Goal: Information Seeking & Learning: Learn about a topic

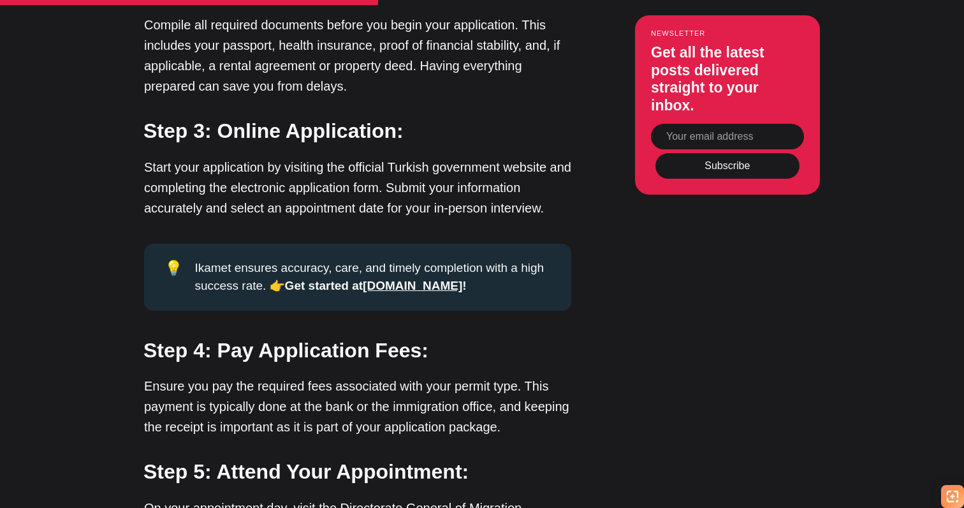
scroll to position [2513, 0]
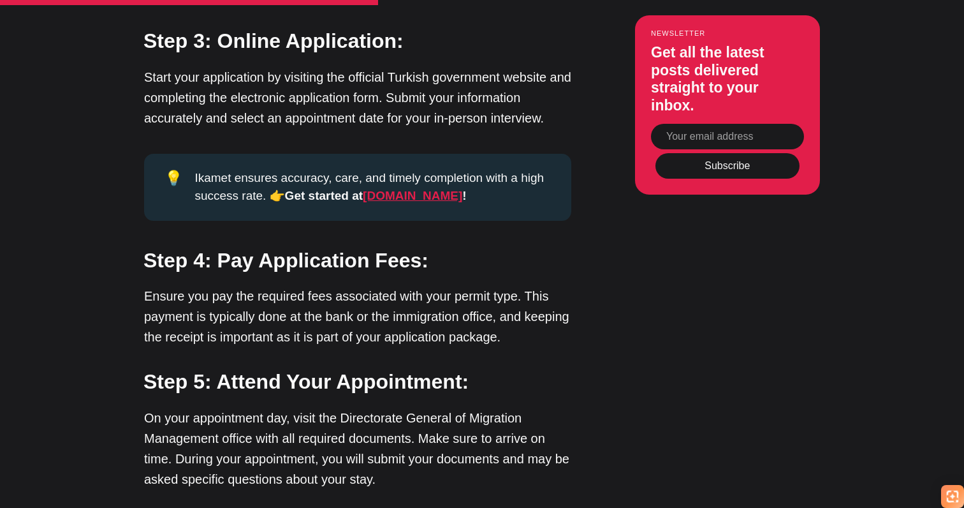
click at [363, 189] on strong "ikamet.com" at bounding box center [413, 195] width 100 height 13
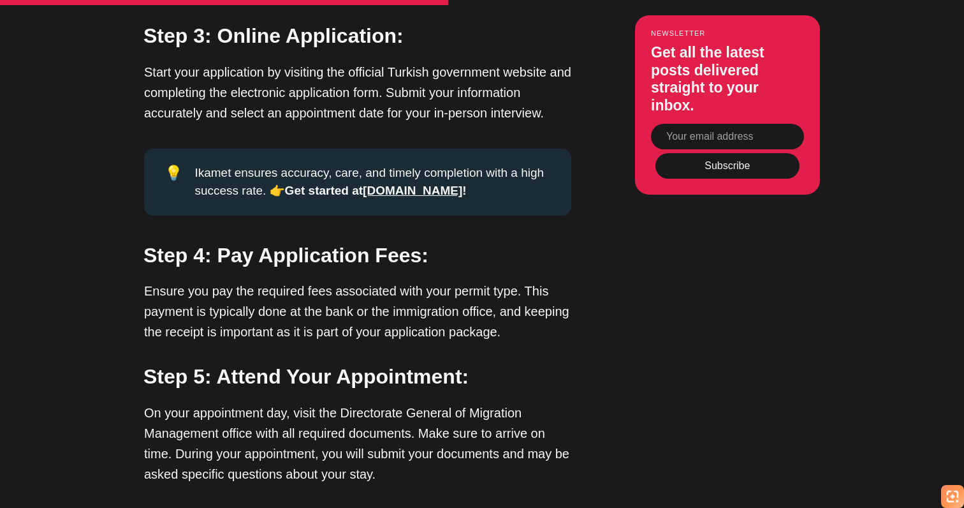
scroll to position [3244, 0]
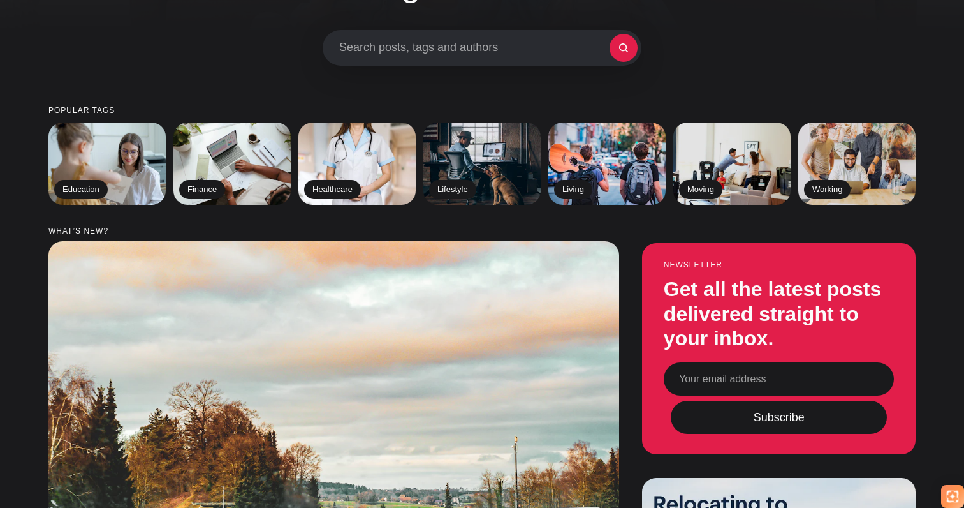
scroll to position [119, 0]
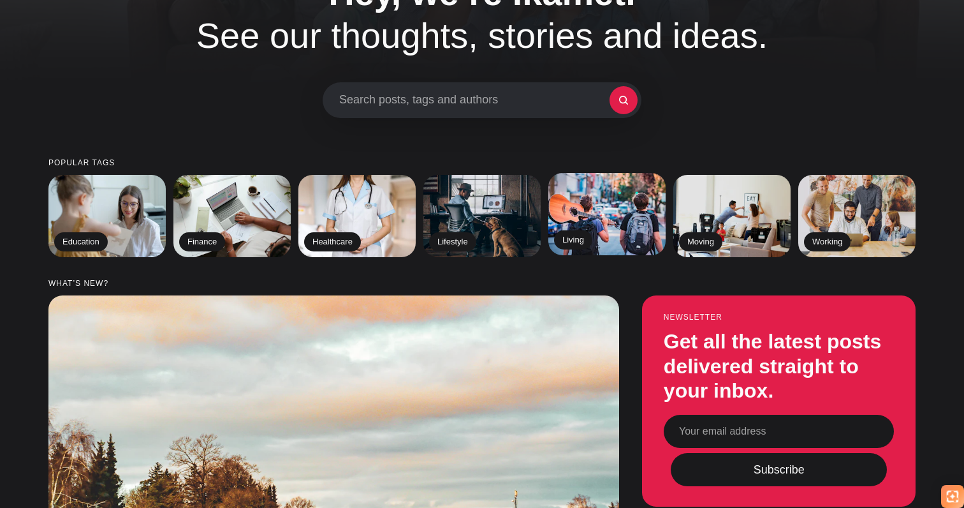
click at [580, 198] on img at bounding box center [607, 214] width 120 height 84
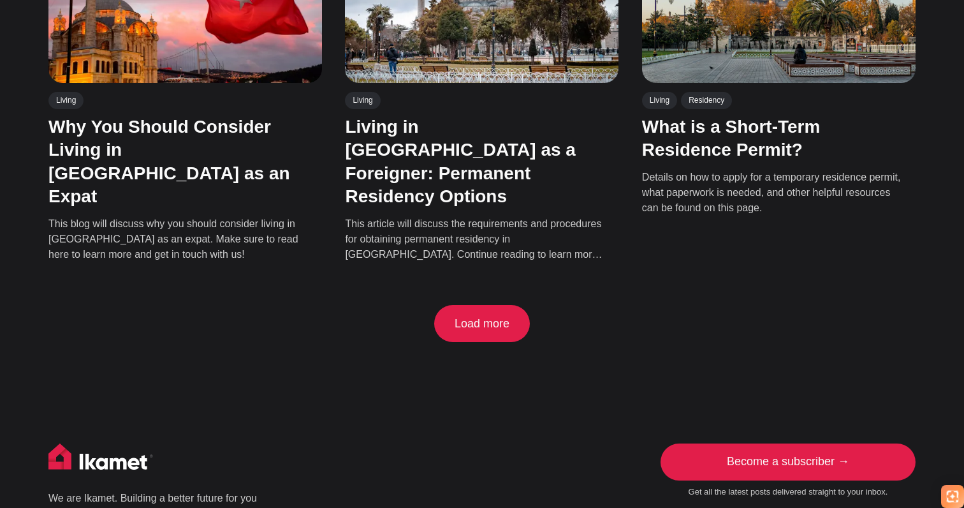
scroll to position [1252, 0]
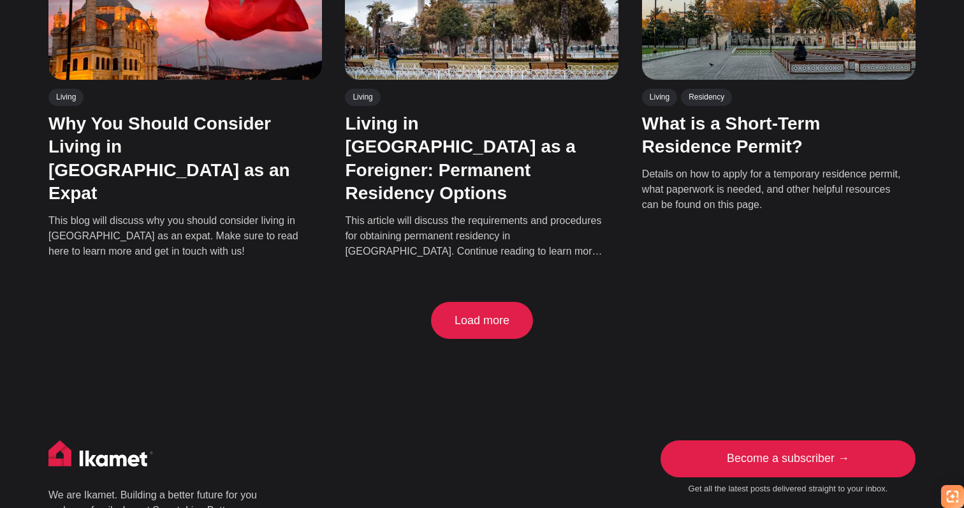
click at [487, 302] on button "Load more" at bounding box center [482, 320] width 96 height 37
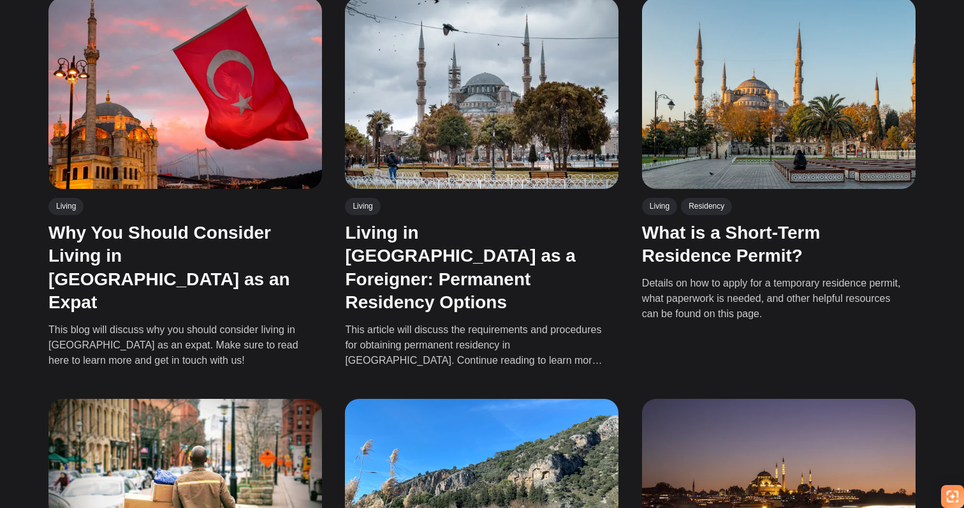
scroll to position [1141, 0]
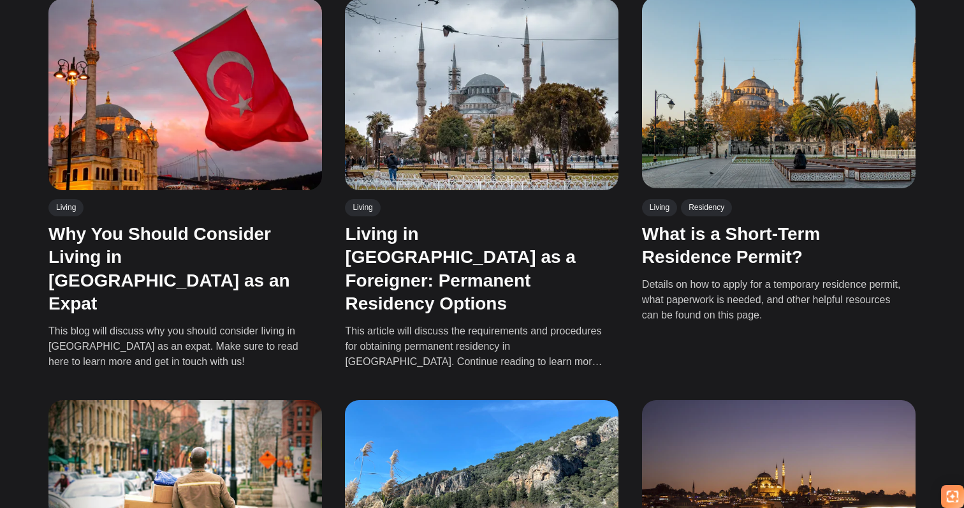
click at [775, 56] on img at bounding box center [779, 91] width 274 height 191
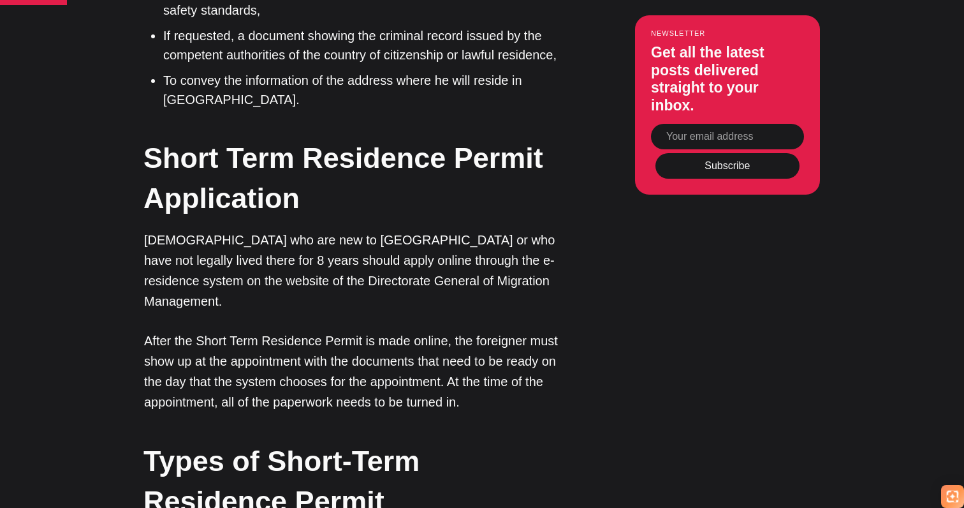
scroll to position [1558, 0]
